Goal: Task Accomplishment & Management: Use online tool/utility

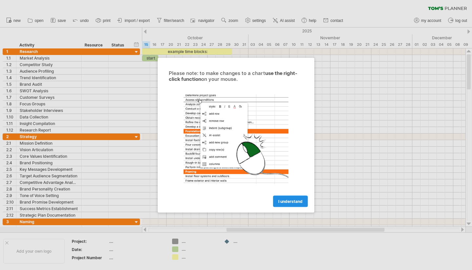
click at [284, 203] on span "I understand" at bounding box center [290, 201] width 24 height 5
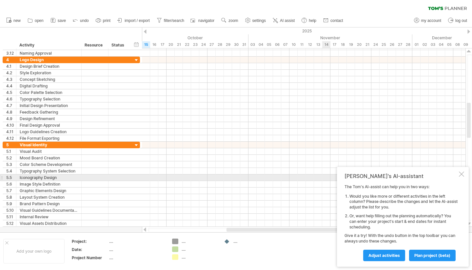
click at [461, 175] on div at bounding box center [460, 174] width 5 height 5
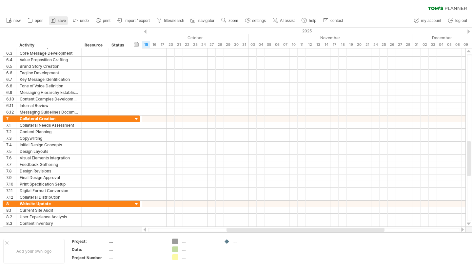
click at [53, 18] on icon at bounding box center [53, 20] width 7 height 7
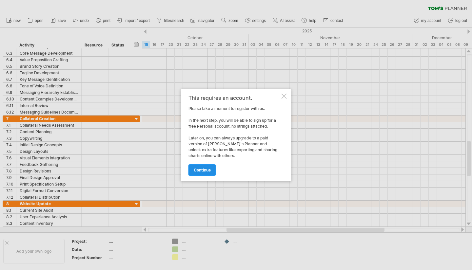
click at [200, 173] on link "continue" at bounding box center [202, 169] width 28 height 11
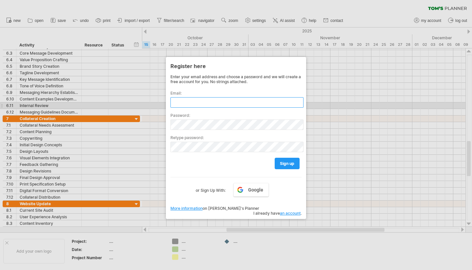
click at [191, 104] on input "text" at bounding box center [236, 102] width 133 height 10
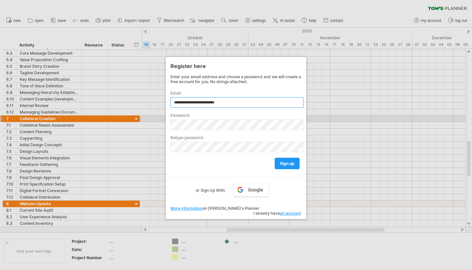
type input "**********"
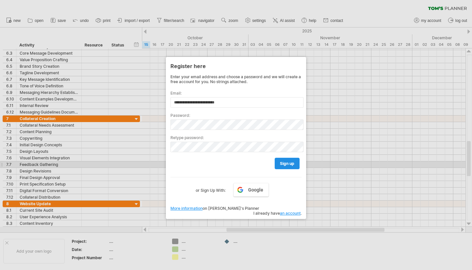
click at [281, 165] on link "sign up" at bounding box center [286, 163] width 25 height 11
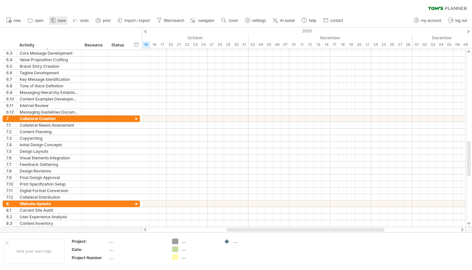
click at [55, 21] on icon at bounding box center [53, 20] width 7 height 7
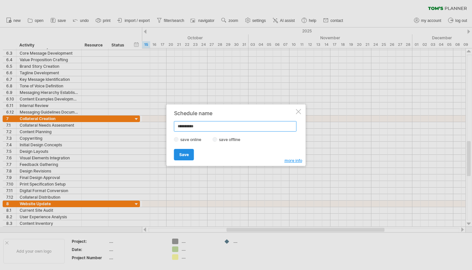
type input "**********"
click at [185, 155] on span "Save" at bounding box center [183, 154] width 9 height 5
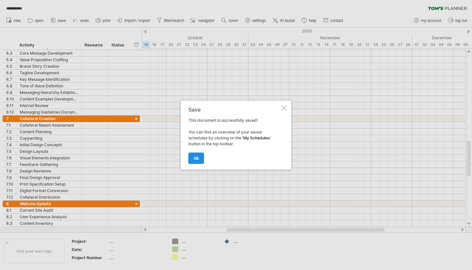
click at [193, 159] on link "ok" at bounding box center [196, 158] width 16 height 11
